Goal: Find specific page/section: Find specific page/section

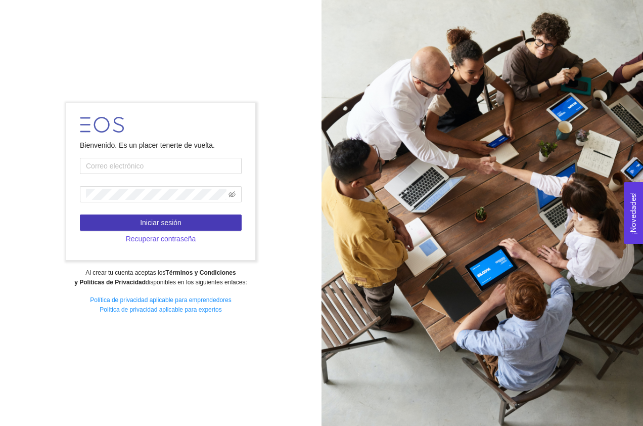
type input "nreyes@ciatej.mx"
click at [168, 222] on span "Iniciar sesión" at bounding box center [160, 222] width 41 height 11
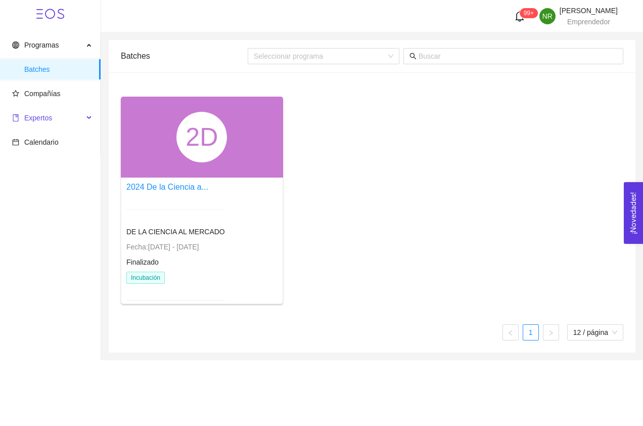
click at [59, 121] on span "Expertos" at bounding box center [47, 118] width 71 height 20
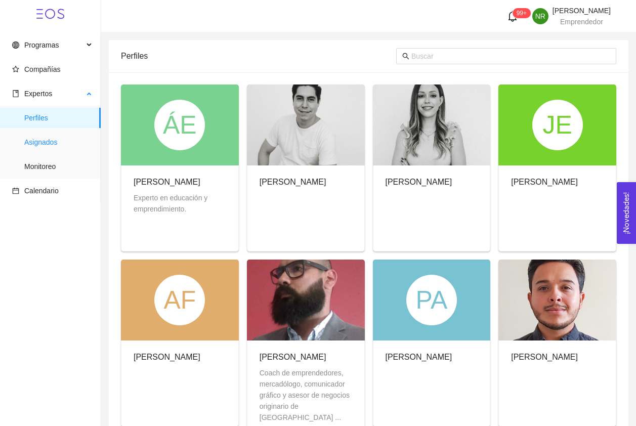
click at [54, 142] on span "Asignados" at bounding box center [58, 142] width 68 height 20
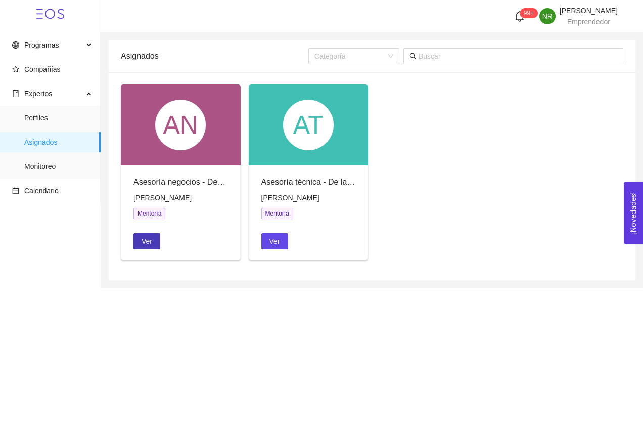
click at [146, 239] on span "Ver" at bounding box center [147, 241] width 11 height 11
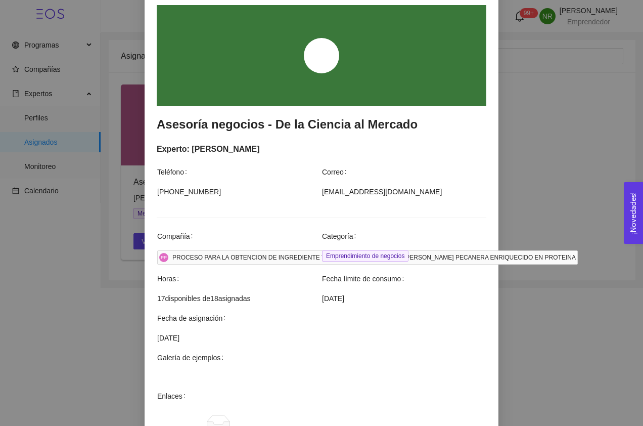
scroll to position [236, 0]
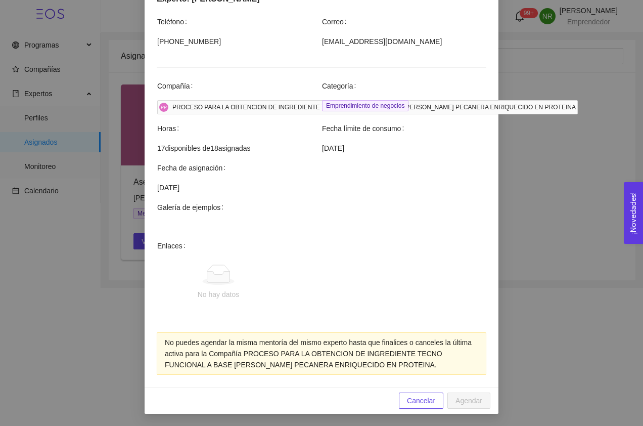
click at [433, 401] on button "Cancelar" at bounding box center [421, 400] width 45 height 16
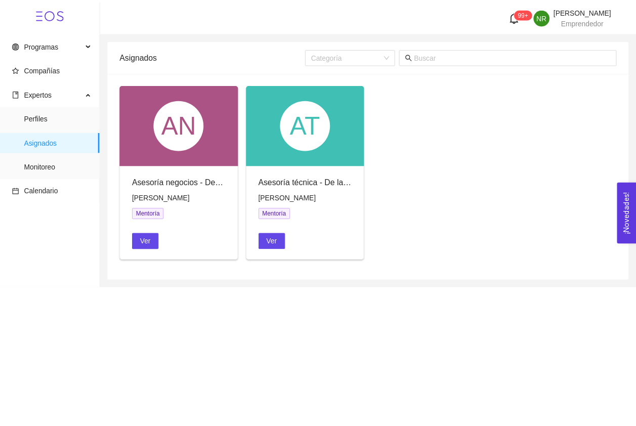
scroll to position [186, 0]
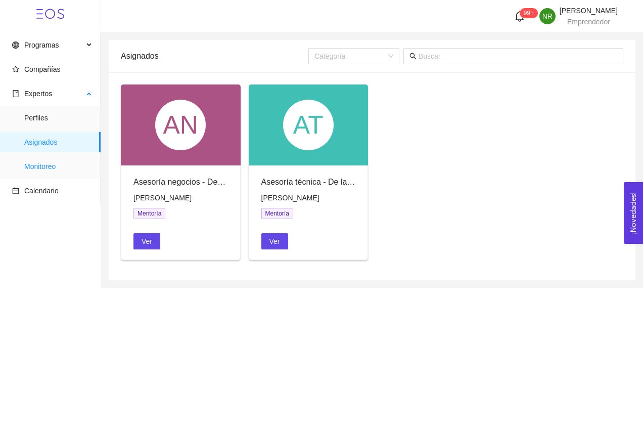
click at [46, 167] on span "Monitoreo" at bounding box center [58, 166] width 68 height 20
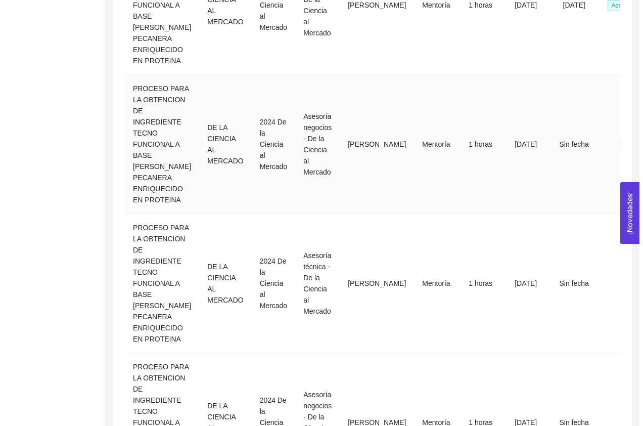
scroll to position [405, 0]
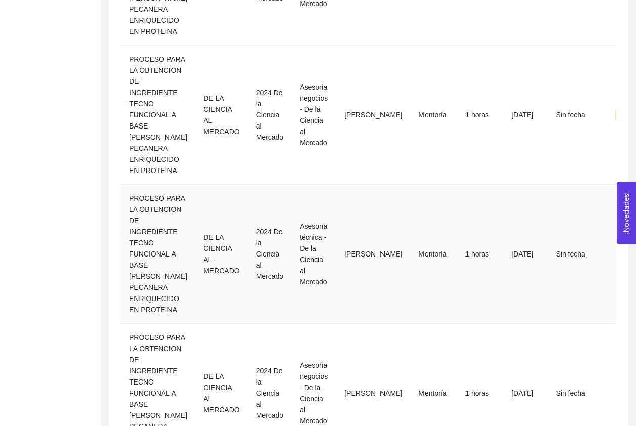
click at [336, 294] on td "Alejandro Rafael Martinez Rios" at bounding box center [373, 254] width 74 height 139
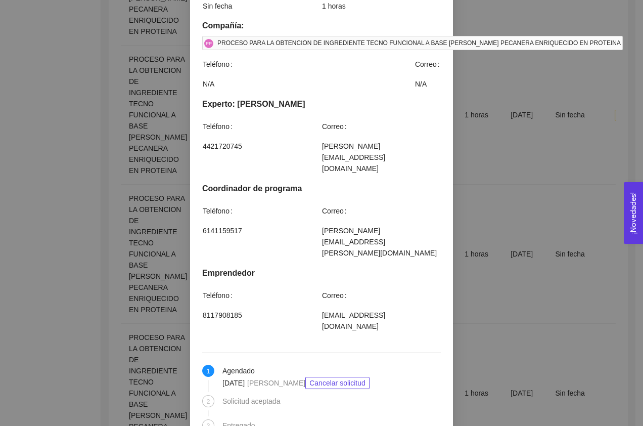
scroll to position [325, 0]
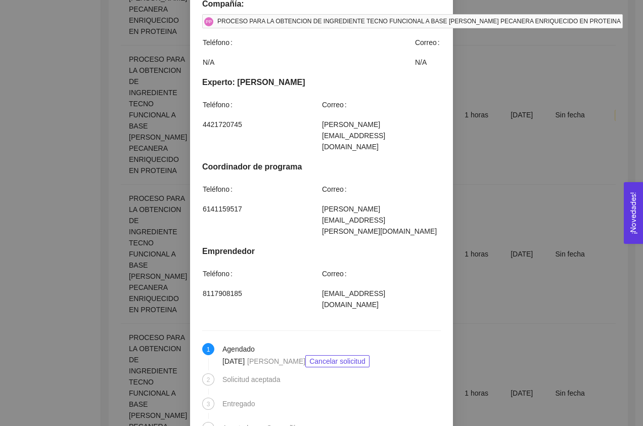
click at [493, 186] on div "Detalles de mentoría Asesoría técnica - De la Ciencia al Mercado Categoría Espe…" at bounding box center [321, 213] width 643 height 426
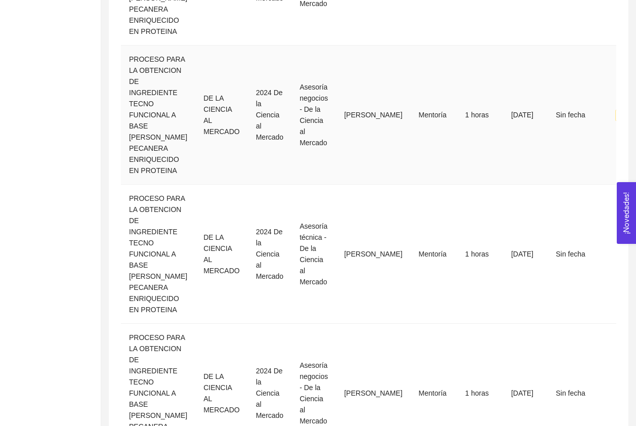
click at [310, 137] on td "Asesoría negocios - De la Ciencia al Mercado" at bounding box center [313, 115] width 45 height 139
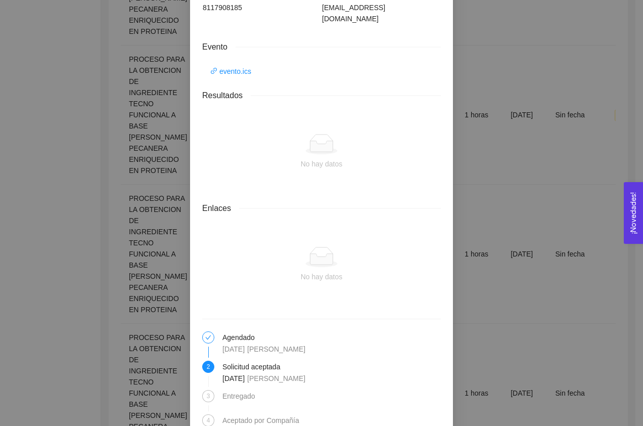
scroll to position [603, 0]
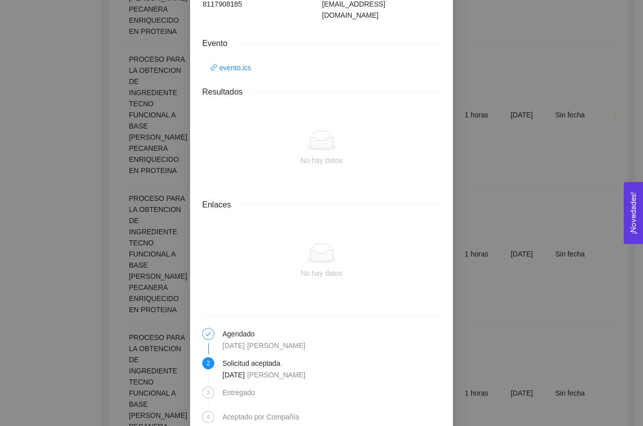
click at [492, 196] on div "Detalles de mentoría Asesoría negocios - De la Ciencia al Mercado Categoría Emp…" at bounding box center [321, 213] width 643 height 426
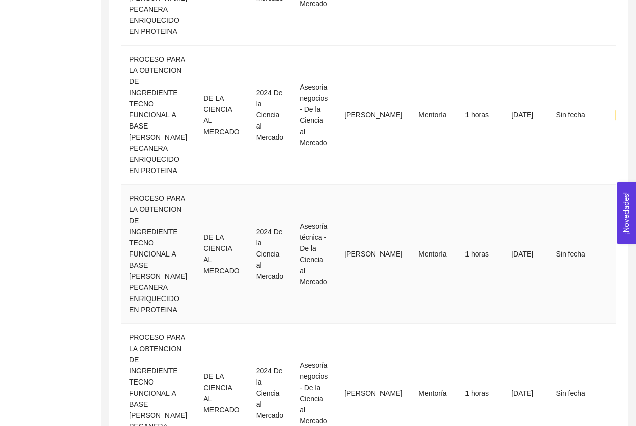
click at [410, 292] on td "Mentoría" at bounding box center [432, 254] width 44 height 139
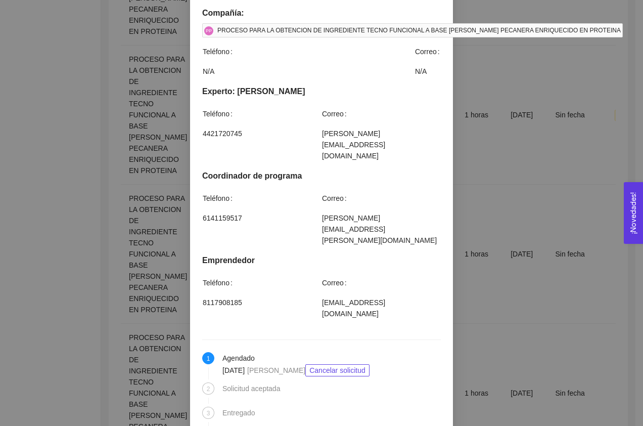
scroll to position [325, 0]
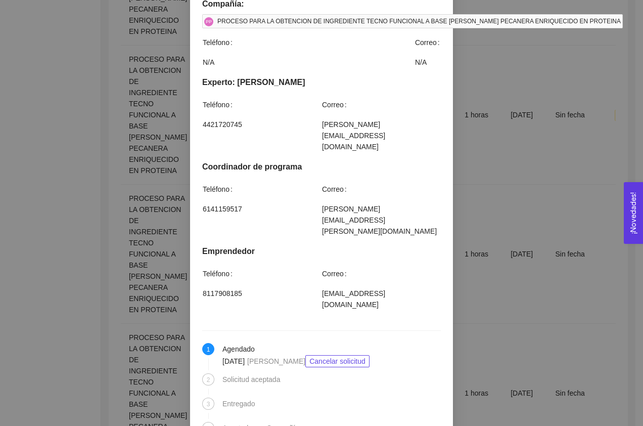
click at [492, 225] on div "Detalles de mentoría Asesoría técnica - De la Ciencia al Mercado Categoría Espe…" at bounding box center [321, 213] width 643 height 426
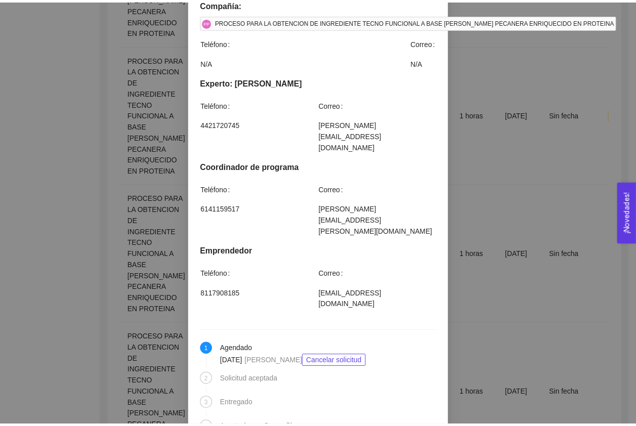
scroll to position [275, 0]
